Goal: Browse casually

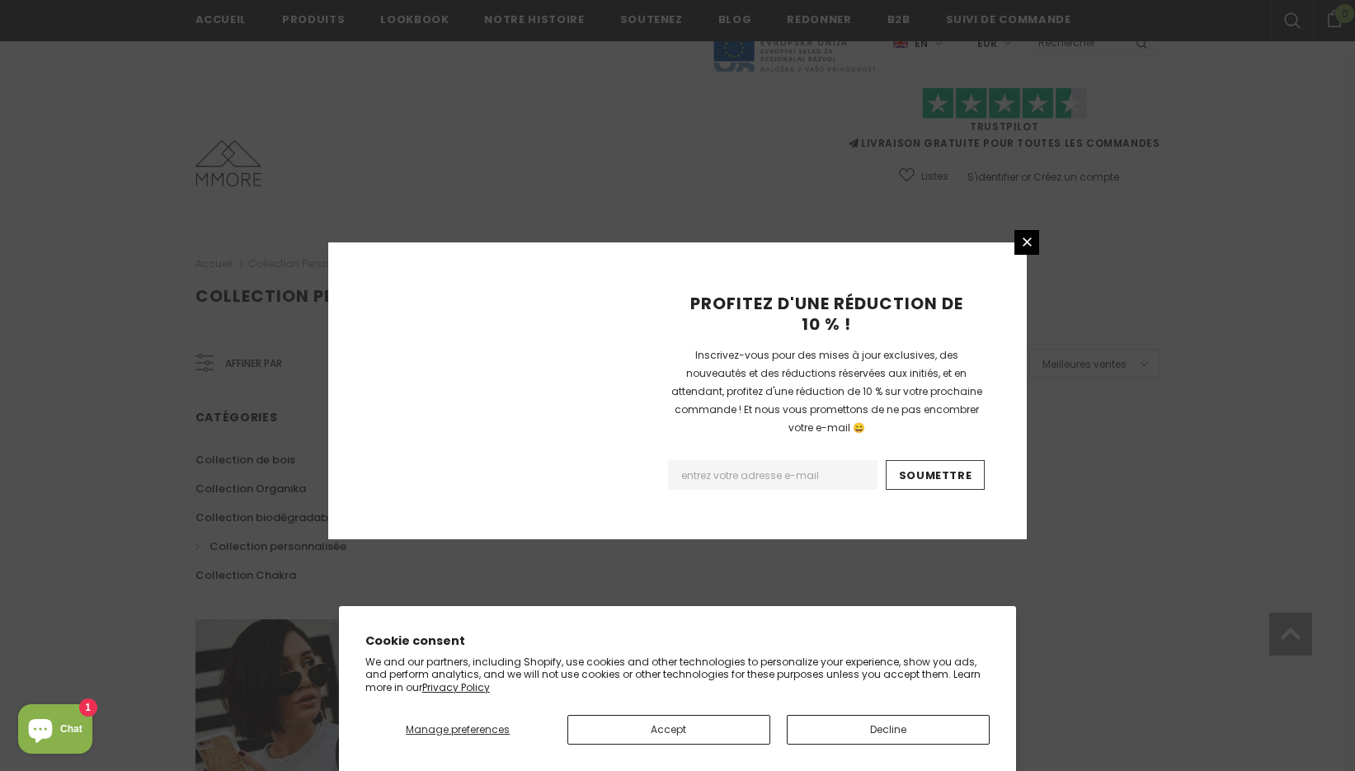
scroll to position [959, 0]
